Goal: Information Seeking & Learning: Understand process/instructions

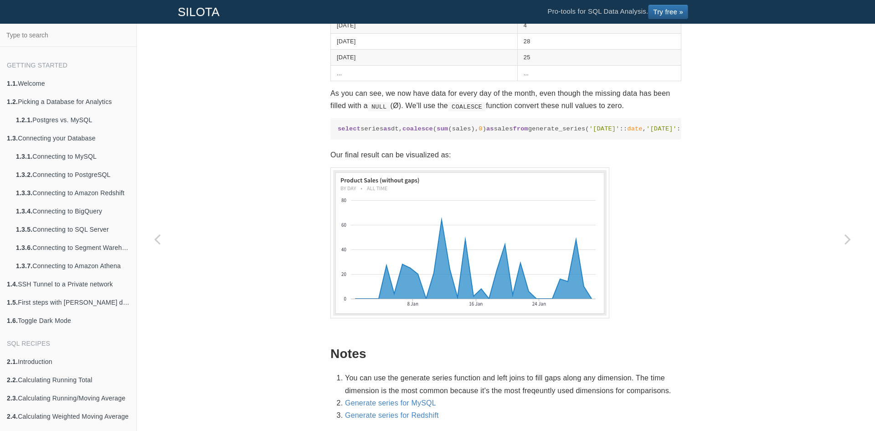
scroll to position [1025, 0]
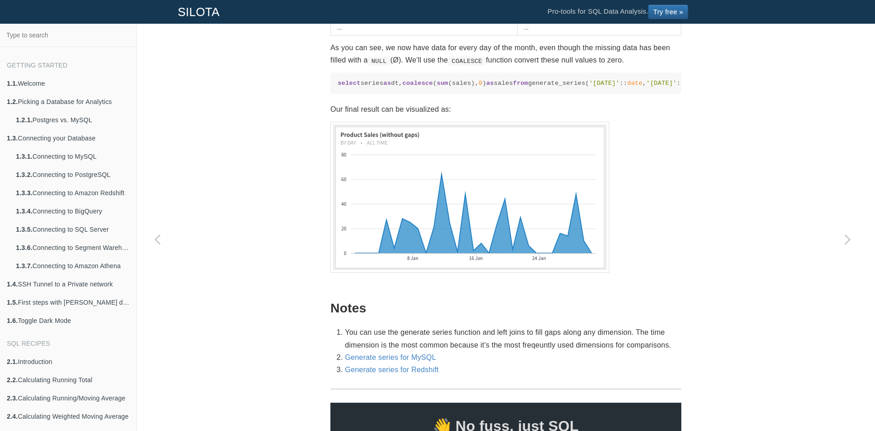
click at [402, 87] on span "coalesce" at bounding box center [417, 83] width 31 height 7
copy span "coalesce"
drag, startPoint x: 371, startPoint y: 151, endPoint x: 421, endPoint y: 148, distance: 50.2
click at [376, 87] on code "select series as dt, coalesce ( sum (sales), 0 ) as sales from generate_series(…" at bounding box center [506, 83] width 336 height 9
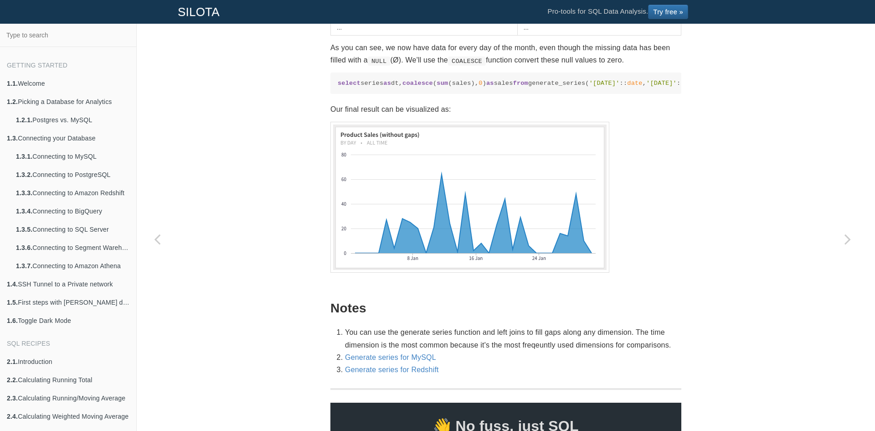
click at [545, 87] on code "select series as dt, coalesce ( sum (sales), 0 ) as sales from generate_series(…" at bounding box center [506, 83] width 336 height 9
click at [656, 87] on code "select series as dt, coalesce ( sum (sales), 0 ) as sales from generate_series(…" at bounding box center [506, 83] width 336 height 9
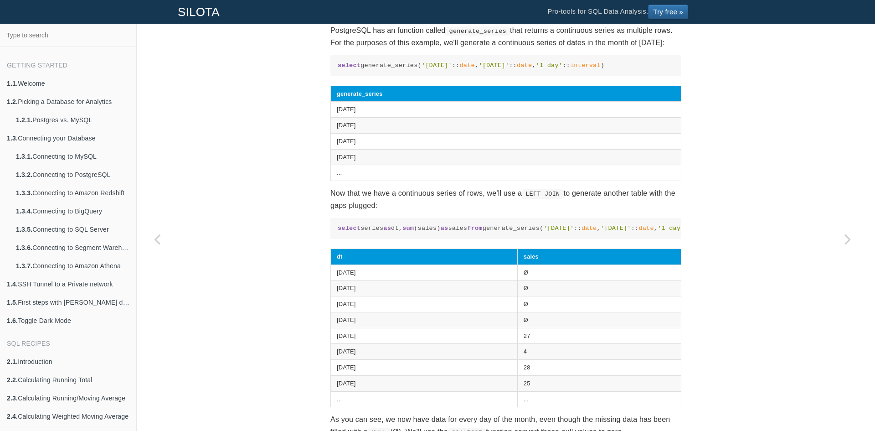
scroll to position [638, 0]
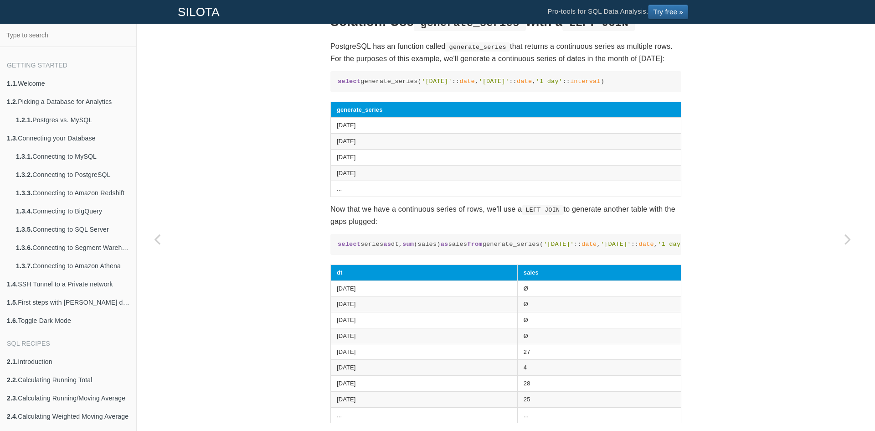
click at [362, 248] on code "select series as dt, sum (sales) as sales from generate_series( '2016-01-01' ::…" at bounding box center [506, 244] width 336 height 9
click at [386, 86] on code "select generate_series( '2016-01-01' :: date , '2016-01-31' :: date , '1 day' :…" at bounding box center [506, 81] width 336 height 9
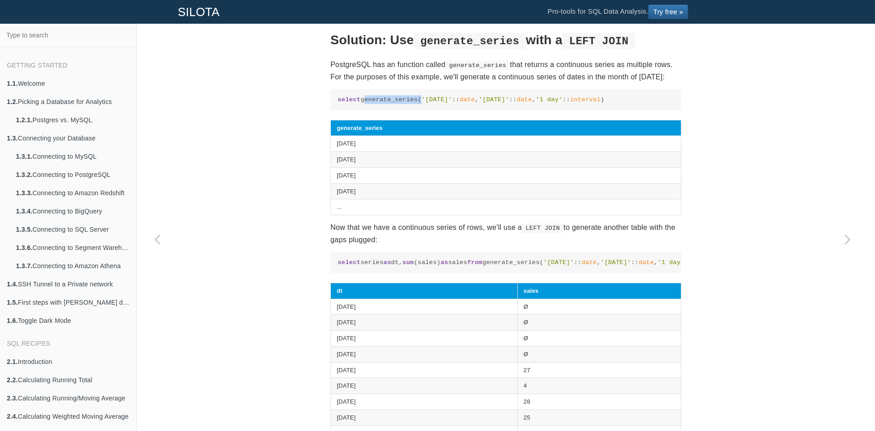
scroll to position [592, 0]
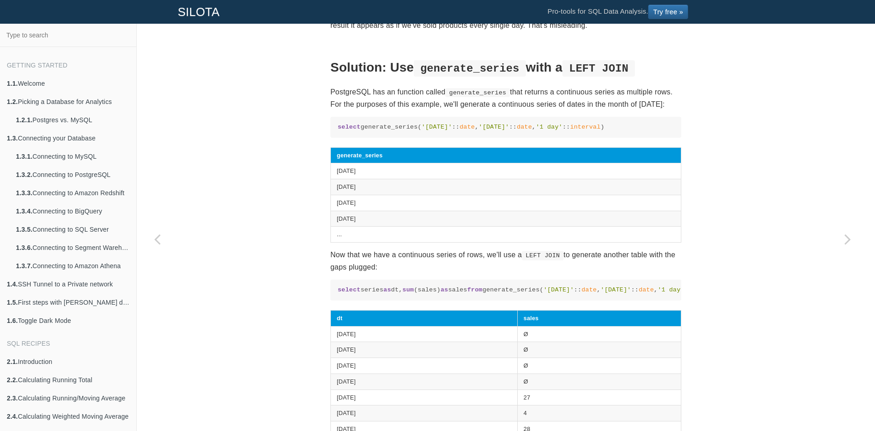
click at [324, 169] on div "SQL Recipes Data Cleansing Filling Missing Data & Plugging Gaps by Generating a…" at bounding box center [505, 262] width 365 height 1616
click at [336, 163] on th "generate_series" at bounding box center [506, 155] width 350 height 16
drag, startPoint x: 364, startPoint y: 147, endPoint x: 641, endPoint y: 147, distance: 276.6
click at [641, 138] on pre "select generate_series( '2016-01-01' :: date , '2016-01-31' :: date , '1 day' :…" at bounding box center [505, 127] width 351 height 21
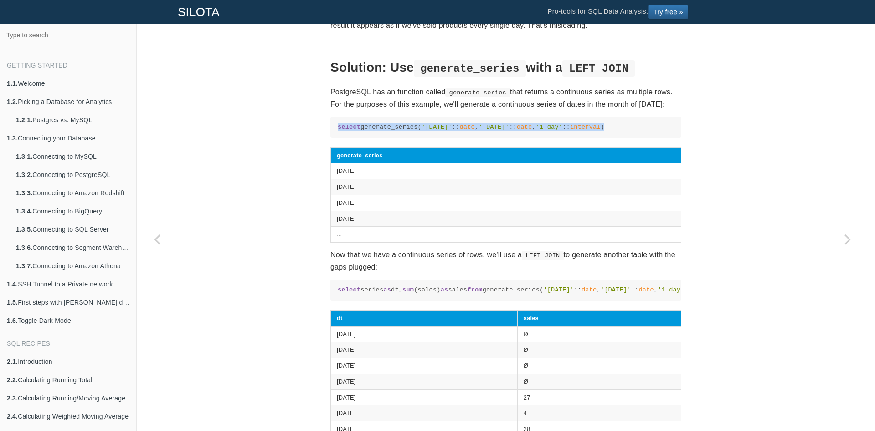
copy code "select generate_series( '2016-01-01' :: date , '2016-01-31' :: date , '1 day' :…"
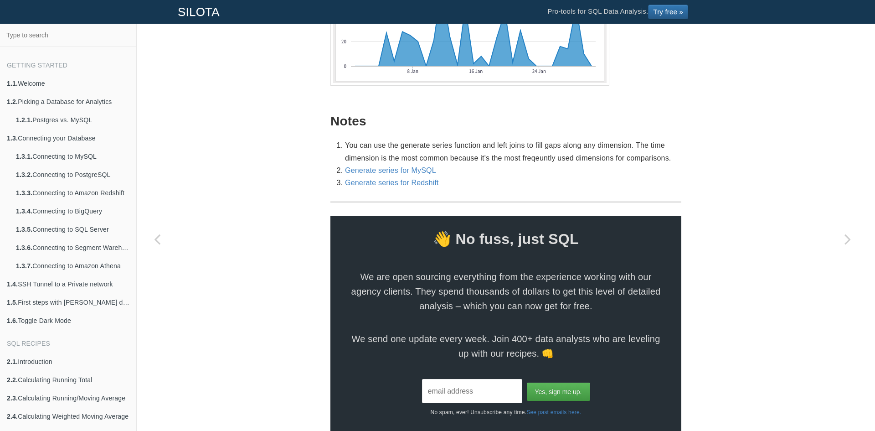
scroll to position [1212, 0]
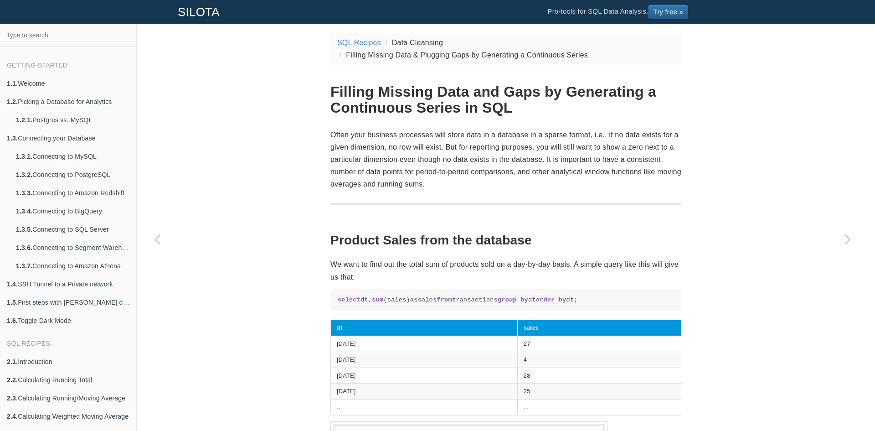
scroll to position [159, 0]
